Goal: Task Accomplishment & Management: Complete application form

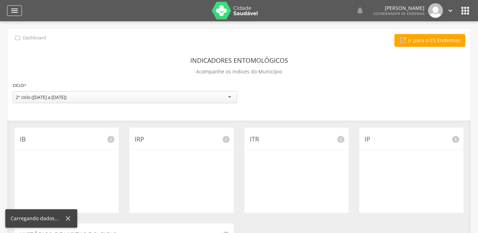
click at [15, 9] on icon "" at bounding box center [14, 10] width 8 height 8
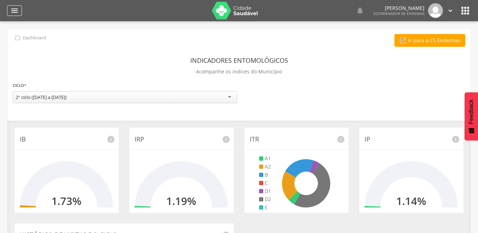
click at [13, 10] on icon "" at bounding box center [14, 10] width 8 height 8
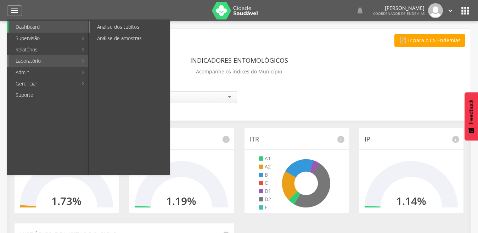
click at [119, 27] on link "Análise dos tubitos" at bounding box center [130, 26] width 80 height 11
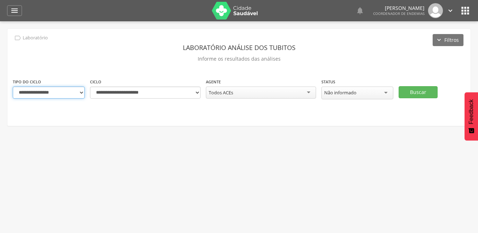
click at [81, 91] on select "**********" at bounding box center [49, 92] width 72 height 12
select select "*"
click at [13, 86] on select "**********" at bounding box center [49, 92] width 72 height 12
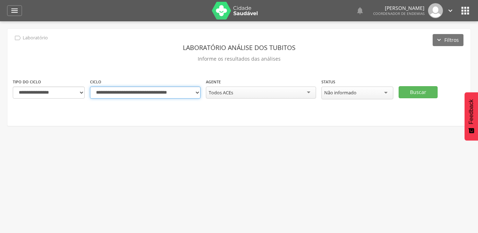
click at [199, 92] on select "**********" at bounding box center [145, 92] width 110 height 12
select select "**********"
click at [90, 86] on select "**********" at bounding box center [145, 92] width 110 height 12
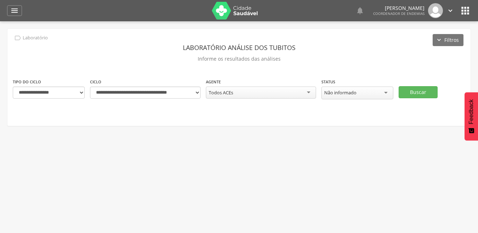
click at [192, 204] on div " Usuários  Perfil do Usuário [PERSON_NAME] CPF: 000.000.000-00, [GEOGRAPHIC_D…" at bounding box center [239, 137] width 478 height 233
click at [420, 89] on button "Buscar" at bounding box center [417, 92] width 39 height 12
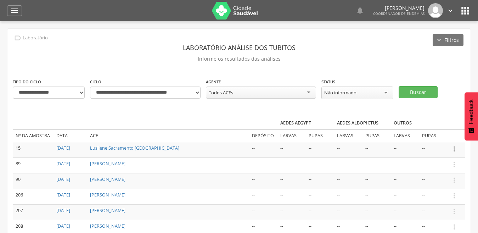
click at [454, 148] on icon "" at bounding box center [454, 149] width 8 height 8
click at [442, 138] on link "Informar resultado" at bounding box center [430, 136] width 56 height 9
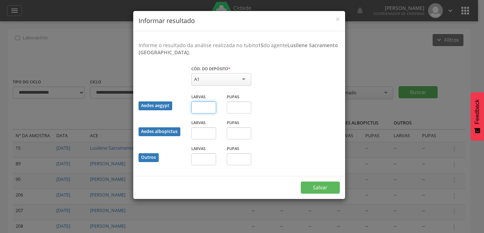
click at [201, 106] on input "text" at bounding box center [203, 107] width 25 height 12
type input "*"
click at [308, 184] on button "Salvar" at bounding box center [320, 187] width 39 height 12
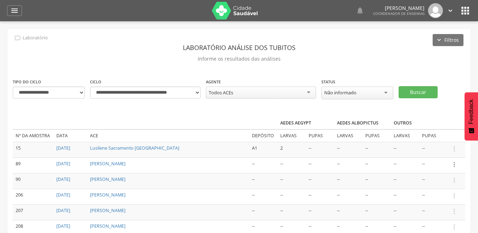
click at [452, 164] on icon "" at bounding box center [454, 164] width 8 height 8
click at [443, 152] on link "Informar resultado" at bounding box center [430, 152] width 56 height 9
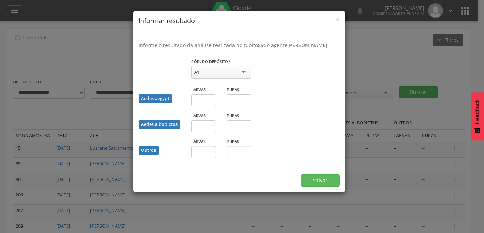
click at [243, 79] on div "A1" at bounding box center [221, 72] width 60 height 13
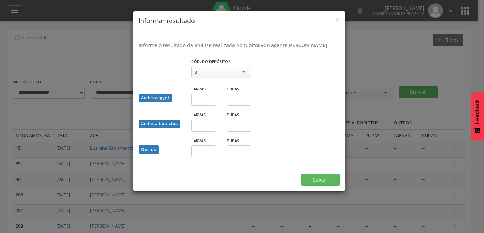
click at [220, 107] on div "Larvas" at bounding box center [203, 98] width 35 height 26
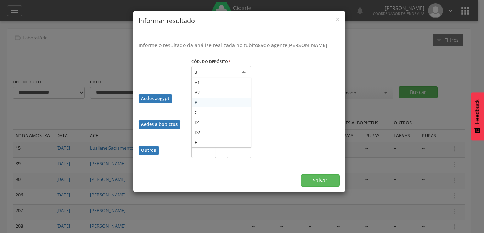
click at [244, 78] on div "B" at bounding box center [221, 72] width 60 height 13
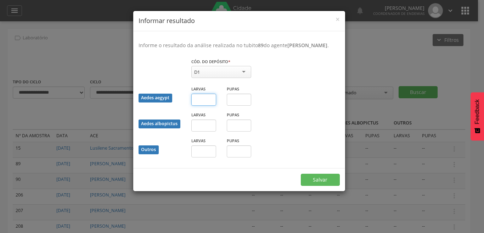
click at [206, 105] on input "text" at bounding box center [203, 99] width 25 height 12
type input "*"
click at [208, 121] on div "Larvas" at bounding box center [203, 121] width 25 height 21
click at [207, 131] on input "text" at bounding box center [203, 125] width 25 height 12
type input "*"
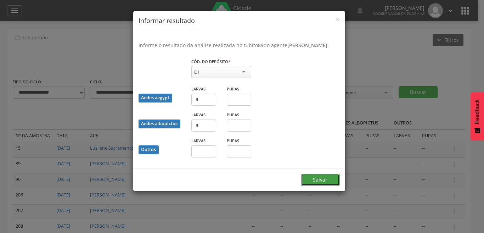
click at [326, 185] on button "Salvar" at bounding box center [320, 180] width 39 height 12
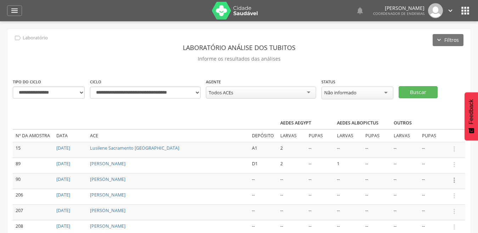
click at [455, 181] on icon "" at bounding box center [454, 180] width 8 height 8
click at [448, 168] on link "Informar resultado" at bounding box center [430, 168] width 56 height 9
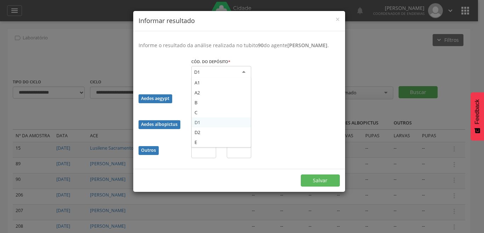
click at [243, 78] on div "D1" at bounding box center [221, 72] width 60 height 13
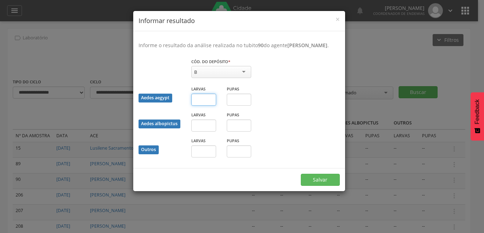
click at [207, 106] on input "text" at bounding box center [203, 99] width 25 height 12
type input "*"
click at [322, 186] on button "Salvar" at bounding box center [320, 180] width 39 height 12
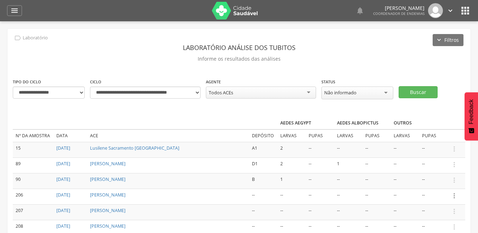
click at [455, 196] on icon "" at bounding box center [454, 196] width 8 height 8
click at [433, 184] on link "Informar resultado" at bounding box center [430, 183] width 56 height 9
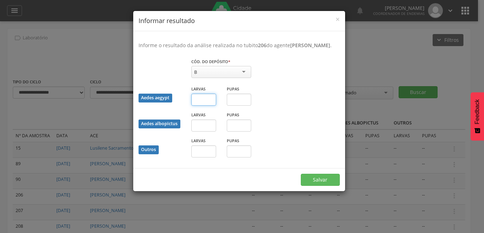
click at [204, 106] on input "text" at bounding box center [203, 99] width 25 height 12
type input "*"
click at [208, 131] on input "text" at bounding box center [203, 125] width 25 height 12
click at [207, 131] on input "text" at bounding box center [203, 125] width 25 height 12
type input "*"
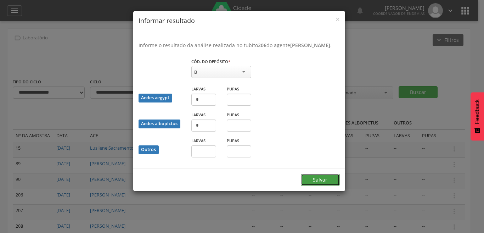
click at [326, 186] on button "Salvar" at bounding box center [320, 180] width 39 height 12
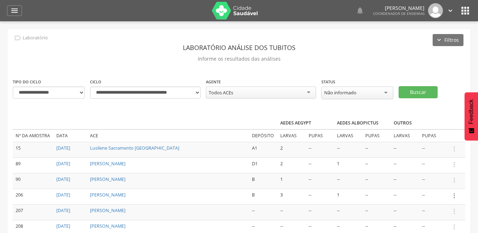
click at [453, 195] on icon "" at bounding box center [454, 196] width 8 height 8
click at [454, 209] on icon "" at bounding box center [454, 211] width 8 height 8
click at [447, 195] on link "Informar resultado" at bounding box center [430, 199] width 56 height 9
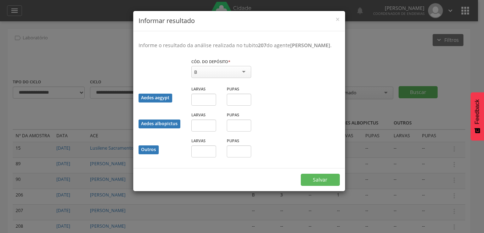
click at [256, 81] on div "Cód. do depósito * * B A1 A2 B C D1 D2 E Campo obrigatório" at bounding box center [221, 72] width 70 height 28
click at [245, 78] on div "B" at bounding box center [221, 72] width 60 height 12
click at [206, 106] on input "text" at bounding box center [203, 99] width 25 height 12
type input "*"
click at [235, 105] on input "text" at bounding box center [239, 99] width 25 height 12
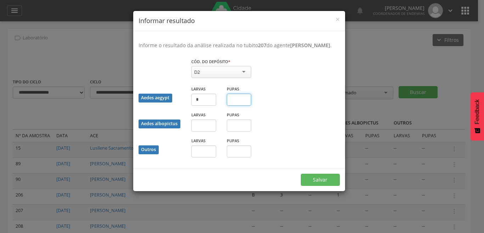
type input "*"
click at [210, 130] on input "text" at bounding box center [203, 125] width 25 height 12
type input "*"
click at [318, 186] on button "Salvar" at bounding box center [320, 180] width 39 height 12
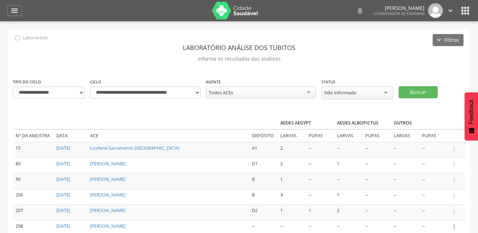
click at [454, 224] on icon "" at bounding box center [454, 227] width 8 height 8
click at [442, 211] on link "Informar resultado" at bounding box center [430, 214] width 56 height 9
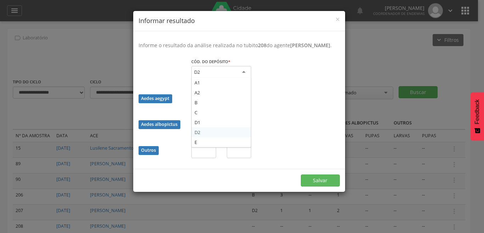
click at [243, 79] on div "D2" at bounding box center [221, 72] width 60 height 13
click at [242, 79] on div "A1" at bounding box center [221, 72] width 60 height 13
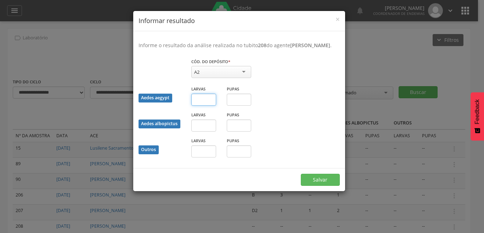
click at [200, 106] on input "text" at bounding box center [203, 99] width 25 height 12
type input "*"
click at [209, 131] on input "text" at bounding box center [203, 125] width 25 height 12
type input "*"
click at [319, 186] on button "Salvar" at bounding box center [320, 180] width 39 height 12
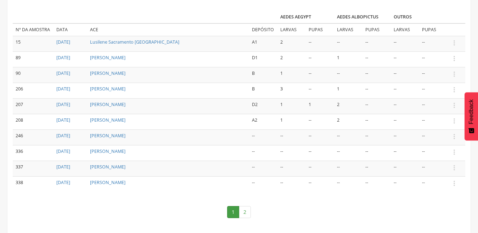
scroll to position [117, 0]
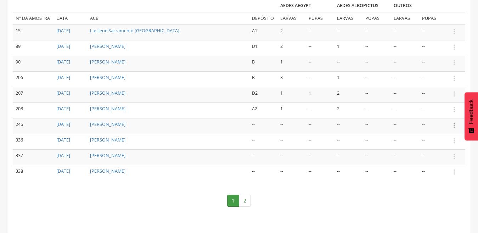
click at [453, 121] on icon "" at bounding box center [454, 125] width 8 height 8
click at [434, 109] on link "Informar resultado" at bounding box center [430, 113] width 56 height 9
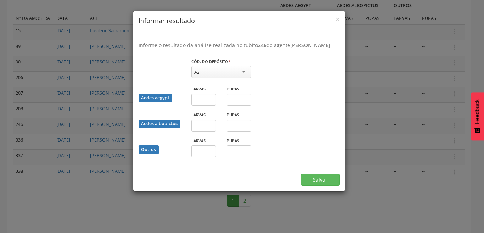
click at [242, 78] on div "A2" at bounding box center [221, 72] width 60 height 12
click at [205, 105] on input "text" at bounding box center [203, 99] width 25 height 12
type input "*"
click at [309, 186] on button "Salvar" at bounding box center [320, 180] width 39 height 12
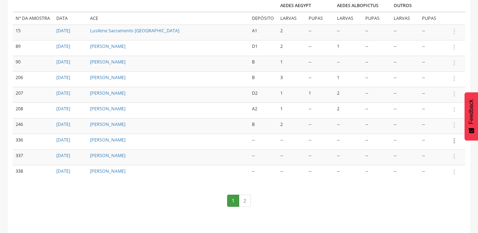
click at [451, 140] on icon "" at bounding box center [454, 141] width 8 height 8
click at [445, 130] on link "Informar resultado" at bounding box center [430, 128] width 56 height 9
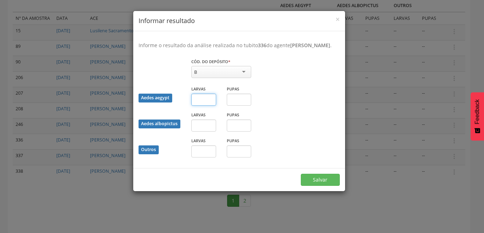
click at [200, 105] on input "text" at bounding box center [203, 99] width 25 height 12
type input "*"
click at [208, 131] on input "text" at bounding box center [203, 125] width 25 height 12
type input "*"
click at [318, 186] on button "Salvar" at bounding box center [320, 180] width 39 height 12
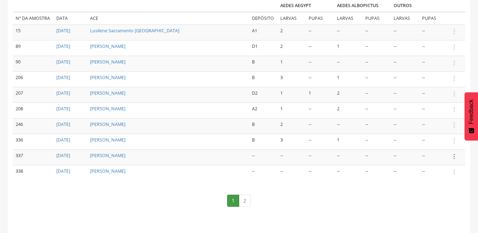
click at [454, 157] on icon "" at bounding box center [454, 156] width 8 height 8
click at [446, 145] on link "Informar resultado" at bounding box center [430, 144] width 56 height 9
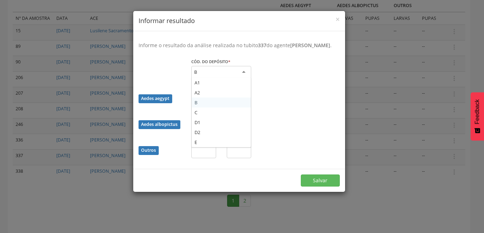
click at [244, 78] on div "B" at bounding box center [221, 72] width 60 height 13
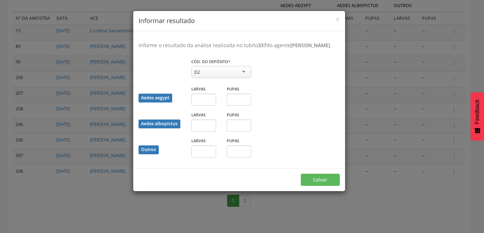
click at [203, 101] on div "Larvas" at bounding box center [203, 95] width 25 height 21
click at [212, 103] on input "text" at bounding box center [203, 99] width 25 height 12
type input "*"
click at [208, 130] on input "text" at bounding box center [203, 125] width 25 height 12
type input "*"
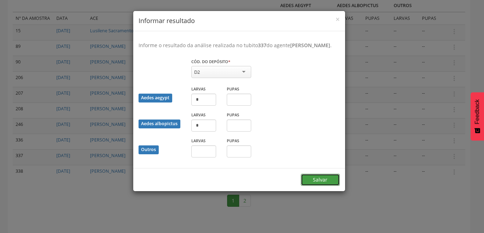
click at [322, 186] on button "Salvar" at bounding box center [320, 180] width 39 height 12
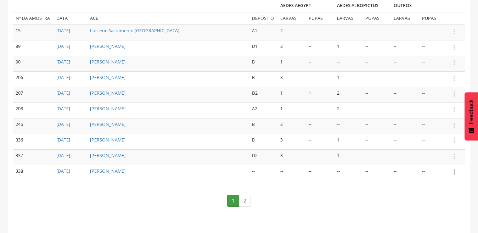
click at [453, 170] on icon "" at bounding box center [454, 172] width 8 height 8
click at [445, 160] on link "Informar resultado" at bounding box center [430, 159] width 56 height 9
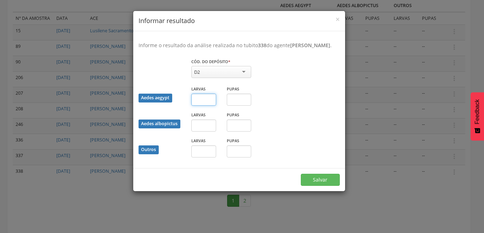
click at [209, 106] on input "text" at bounding box center [203, 99] width 25 height 12
type input "*"
click at [329, 186] on button "Salvar" at bounding box center [320, 180] width 39 height 12
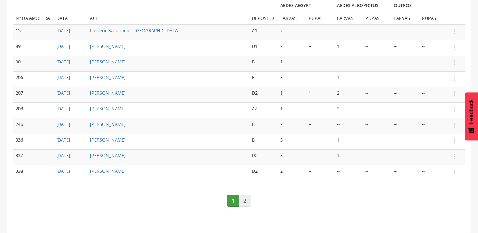
click at [245, 201] on link "2" at bounding box center [245, 200] width 12 height 12
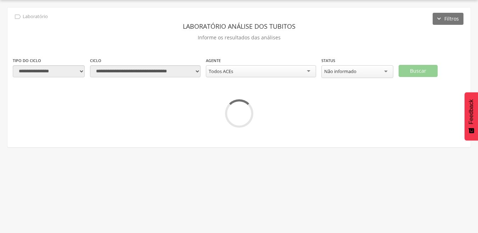
scroll to position [21, 0]
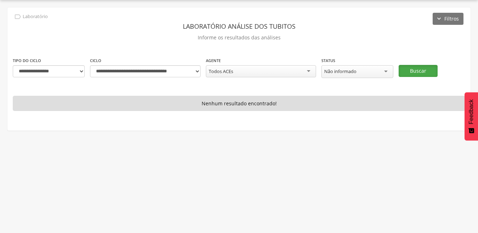
click at [429, 68] on button "Buscar" at bounding box center [417, 71] width 39 height 12
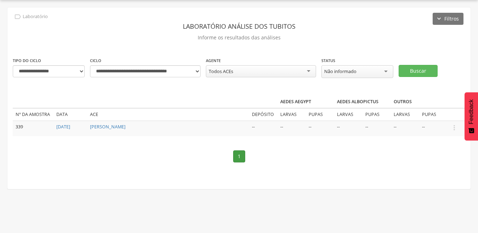
click at [450, 131] on td " Informar resultado" at bounding box center [456, 127] width 18 height 15
click at [455, 127] on icon "" at bounding box center [454, 128] width 8 height 8
click at [448, 115] on link "Informar resultado" at bounding box center [430, 115] width 56 height 9
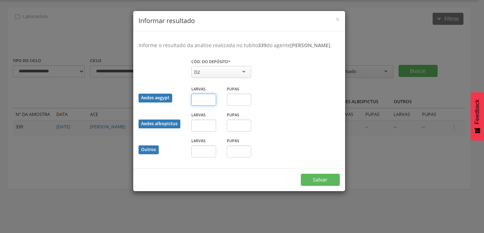
click at [209, 106] on input "text" at bounding box center [203, 99] width 25 height 12
type input "*"
click at [327, 186] on button "Salvar" at bounding box center [320, 180] width 39 height 12
